Goal: Information Seeking & Learning: Check status

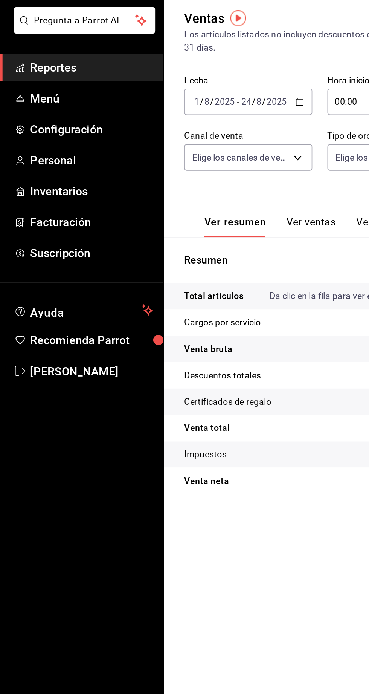
click at [45, 82] on span "Reportes" at bounding box center [54, 81] width 73 height 10
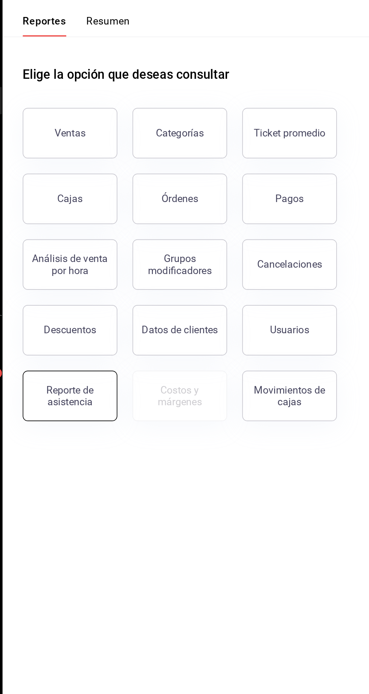
click at [138, 258] on div "Reporte de asistencia" at bounding box center [138, 257] width 47 height 14
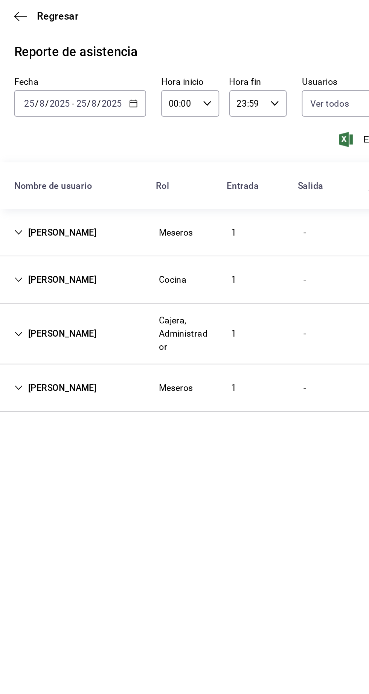
click at [118, 218] on div "[PERSON_NAME]" at bounding box center [134, 220] width 61 height 14
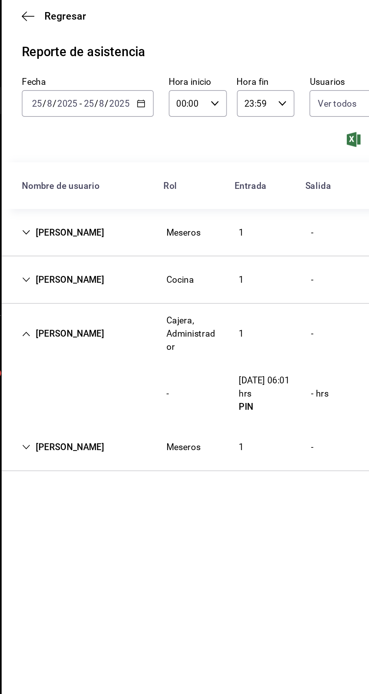
click at [125, 290] on div "[PERSON_NAME]" at bounding box center [134, 288] width 61 height 14
click at [127, 285] on div "[PERSON_NAME]" at bounding box center [134, 288] width 61 height 14
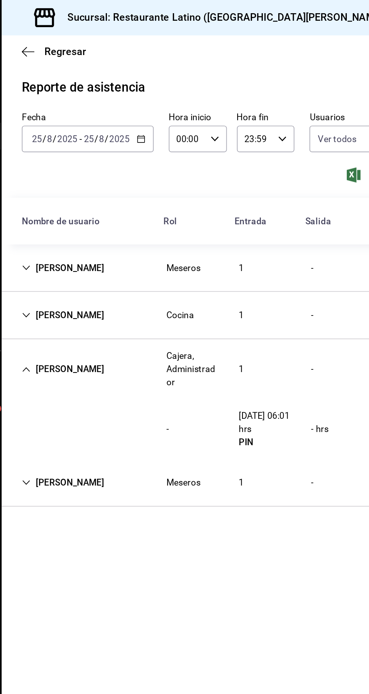
click at [124, 196] on div "Joel Hernández Hernández Cocina 1 - 0 horas, 0 min" at bounding box center [233, 188] width 271 height 28
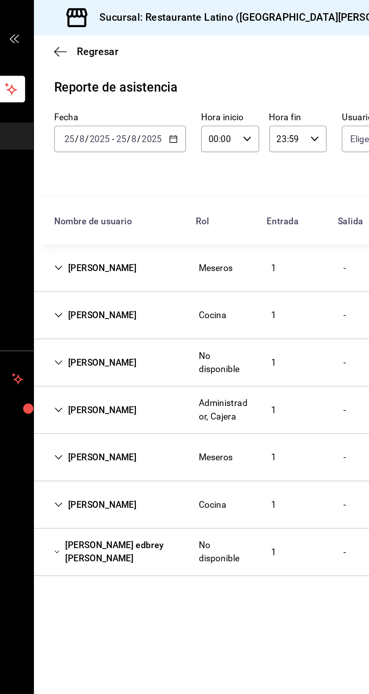
type input "65cf2d40-b699-49ab-9caf-220082bddac2,137b15dd-1678-440a-a912-d9c6a7e2843a,16ed3…"
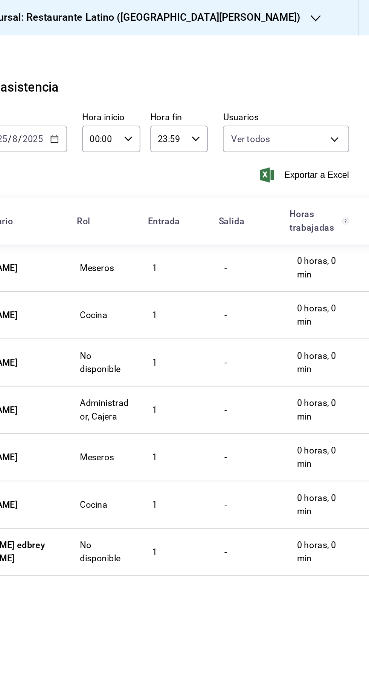
click at [271, 162] on div "[PERSON_NAME] Meseros 1 - 0 horas, 0 min" at bounding box center [233, 160] width 271 height 28
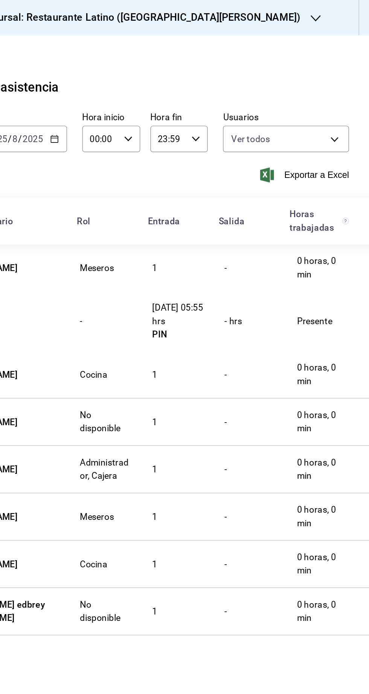
click at [216, 226] on div "Cocina" at bounding box center [204, 224] width 29 height 14
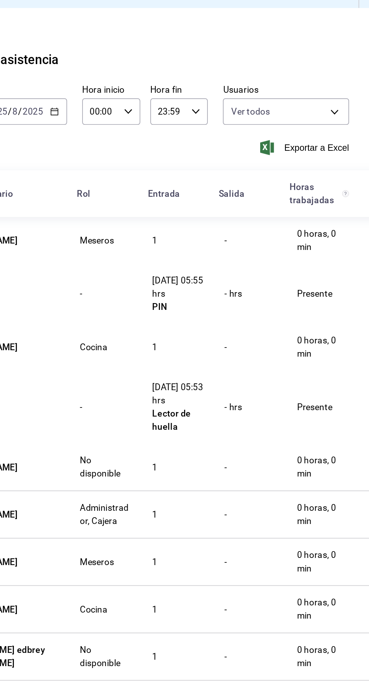
click at [213, 300] on div "No disponible" at bounding box center [211, 295] width 31 height 16
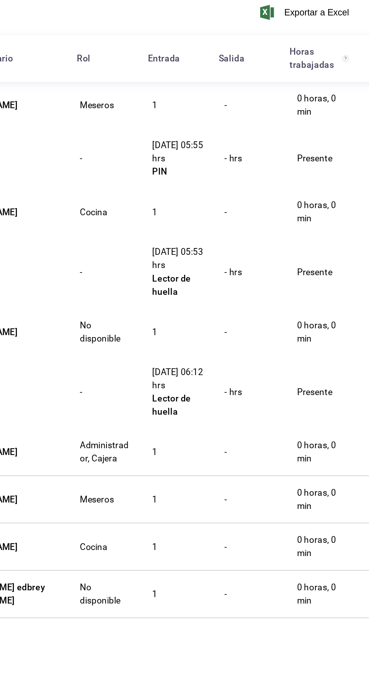
click at [214, 395] on div "Meseros" at bounding box center [206, 395] width 20 height 8
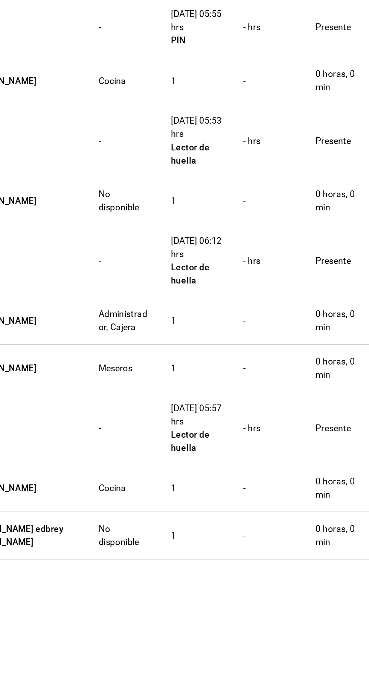
click at [196, 471] on div "Cocina" at bounding box center [204, 467] width 29 height 14
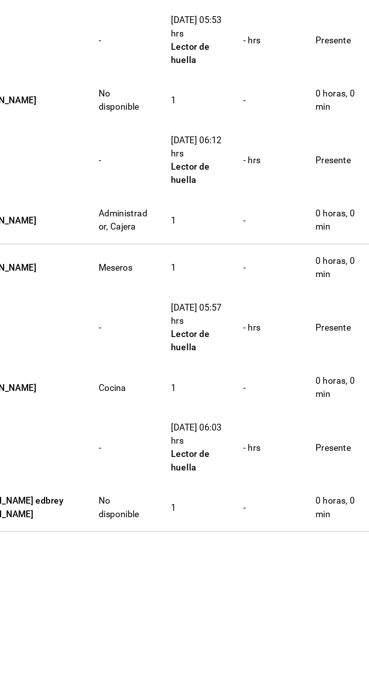
click at [201, 545] on div "No disponible" at bounding box center [211, 538] width 31 height 16
